Goal: Transaction & Acquisition: Purchase product/service

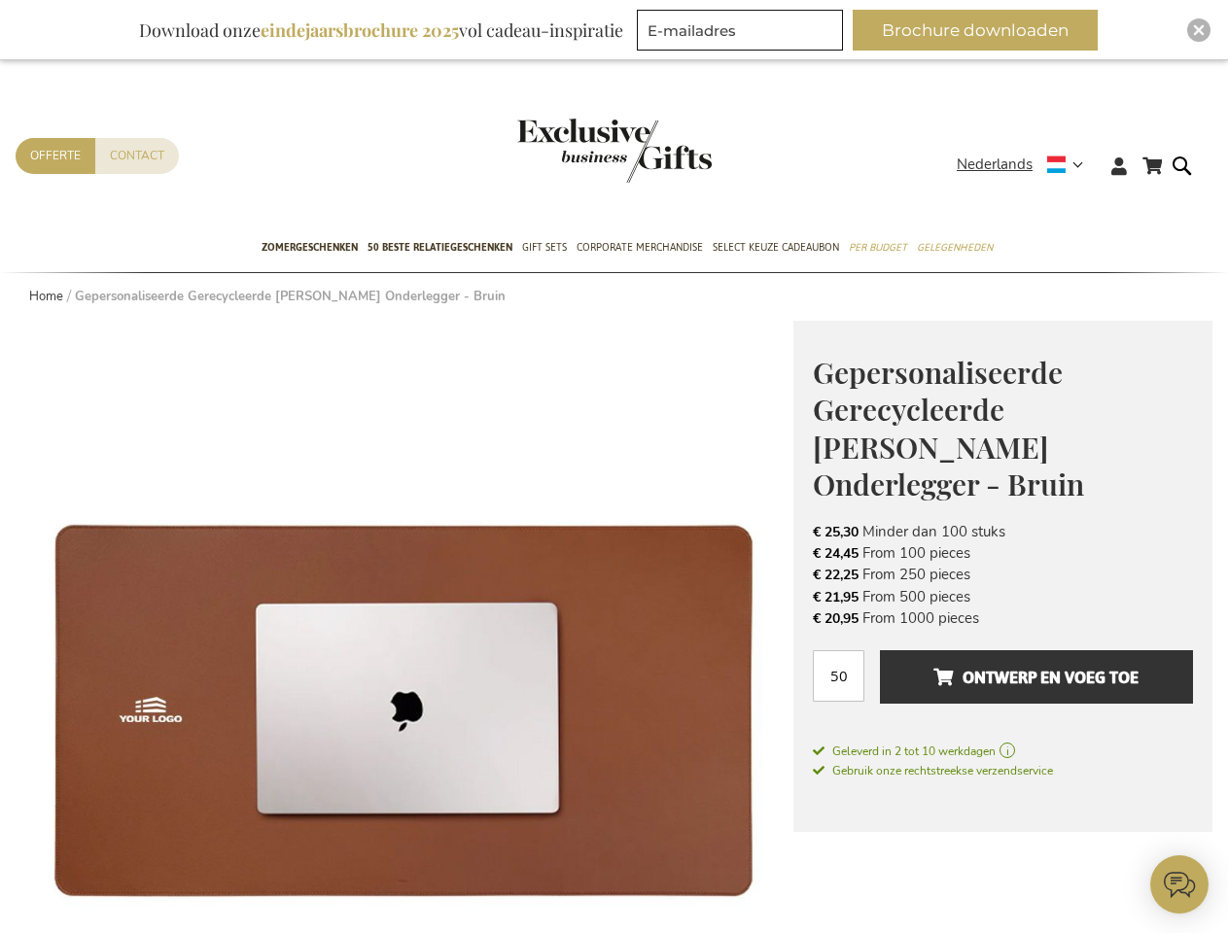
click at [1026, 164] on span "Nederlands" at bounding box center [995, 165] width 76 height 22
click at [0, 0] on link "[GEOGRAPHIC_DATA]" at bounding box center [0, 0] width 0 height 0
click at [1002, 662] on span "Ontwerp en voeg toe" at bounding box center [1035, 677] width 205 height 31
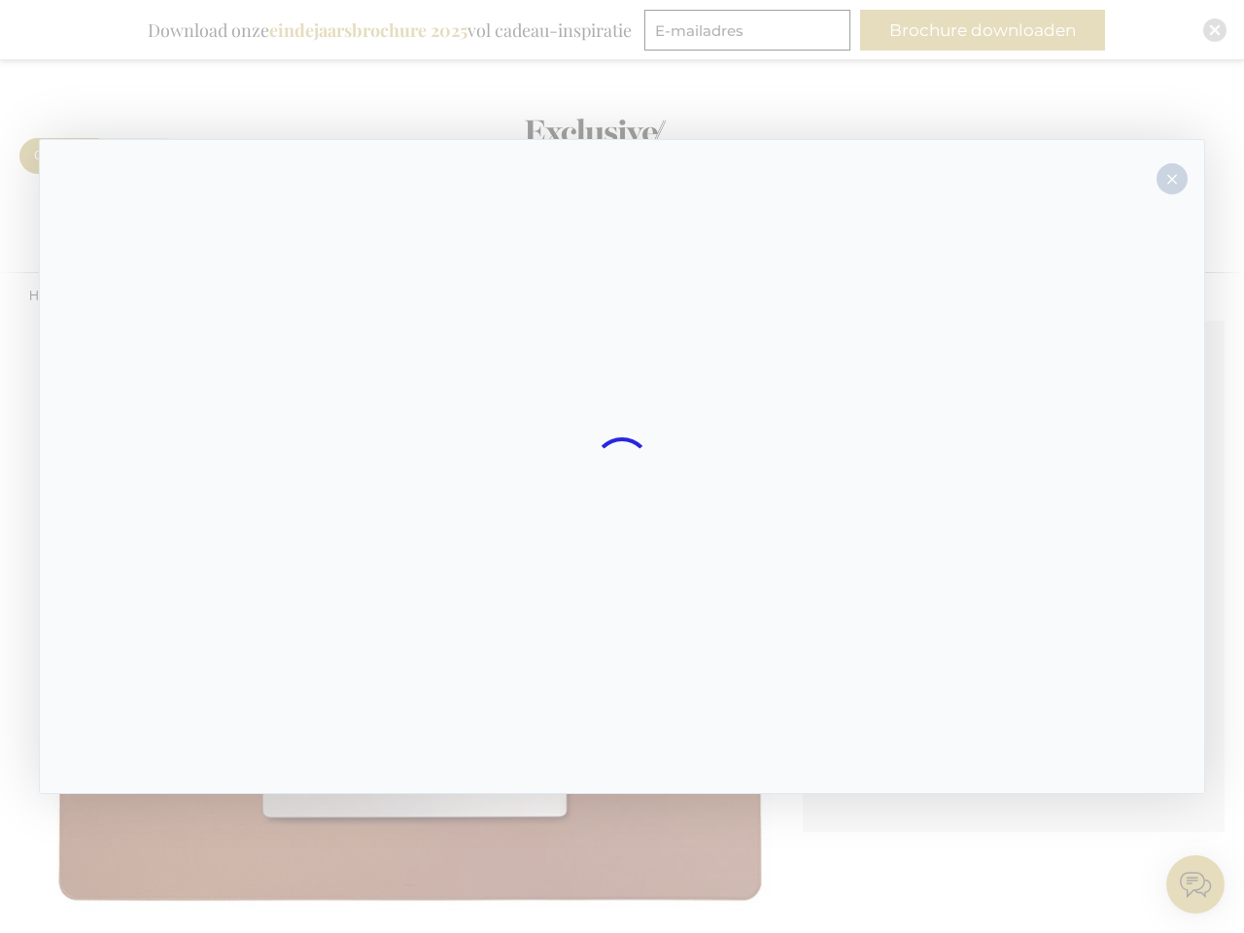
click at [1036, 639] on div at bounding box center [622, 466] width 1166 height 655
click at [983, 30] on div at bounding box center [622, 466] width 1244 height 933
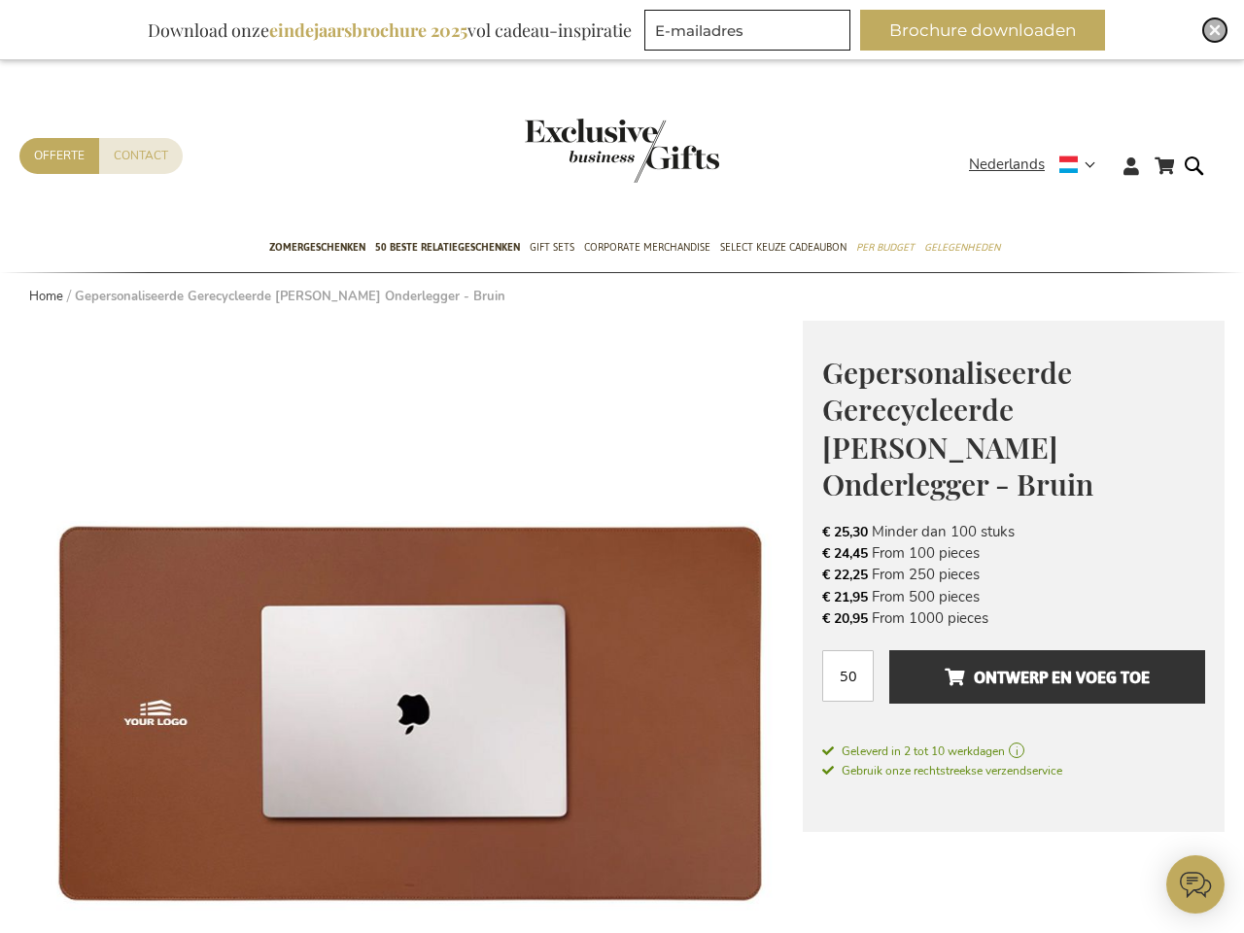
click at [1209, 30] on img "Close" at bounding box center [1215, 30] width 12 height 12
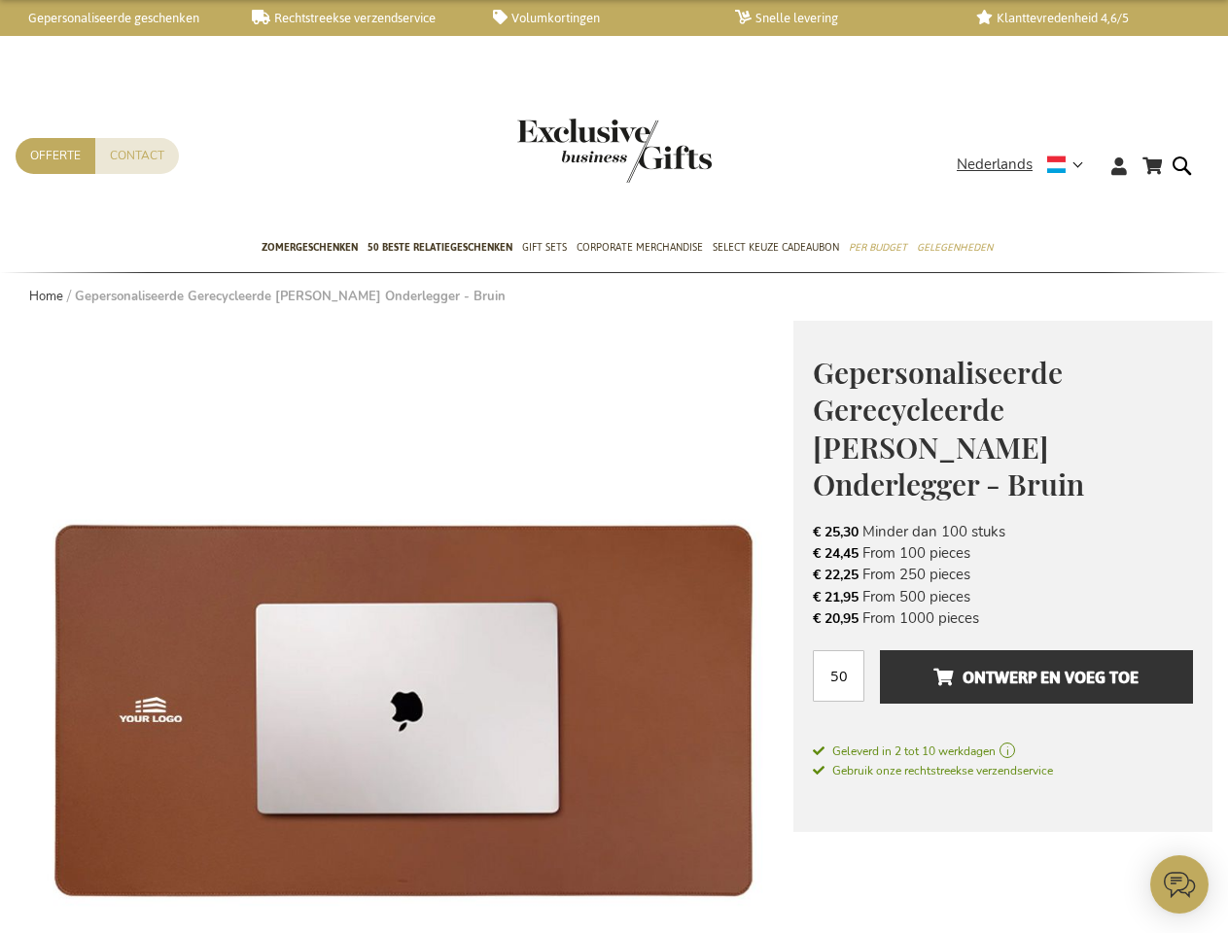
click at [1179, 885] on icon at bounding box center [1179, 884] width 58 height 58
